Goal: Task Accomplishment & Management: Complete application form

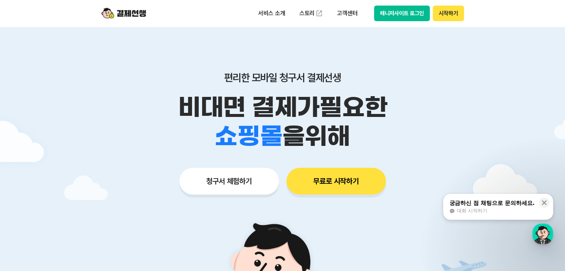
click at [452, 18] on button "시작하기" at bounding box center [448, 14] width 31 height 16
click at [543, 202] on icon at bounding box center [544, 203] width 5 height 5
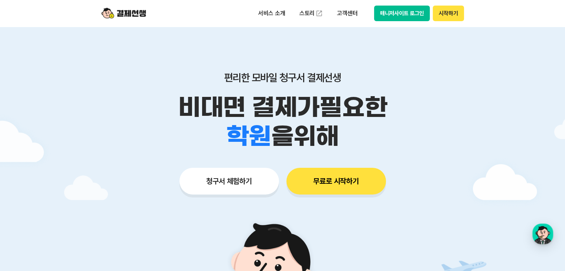
click at [454, 18] on button "시작하기" at bounding box center [448, 14] width 31 height 16
